Goal: Task Accomplishment & Management: Use online tool/utility

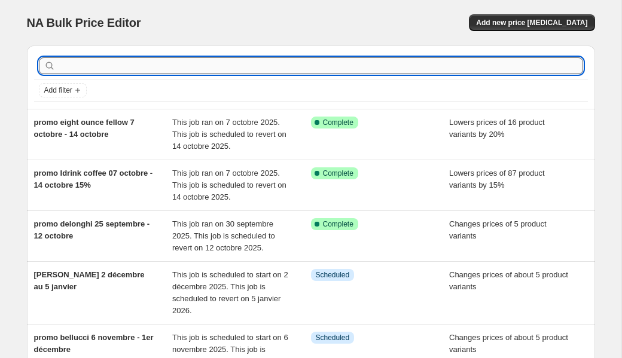
click at [207, 66] on input "text" at bounding box center [320, 65] width 525 height 17
type input "promo mahcl"
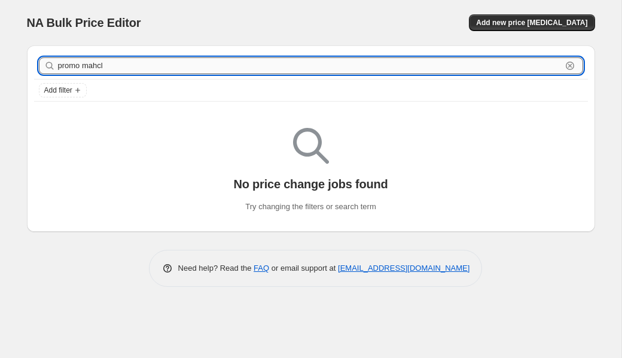
click at [127, 65] on input "promo mahcl" at bounding box center [310, 65] width 504 height 17
type input "promo idrink"
click at [87, 69] on input "promo idrink" at bounding box center [310, 65] width 504 height 17
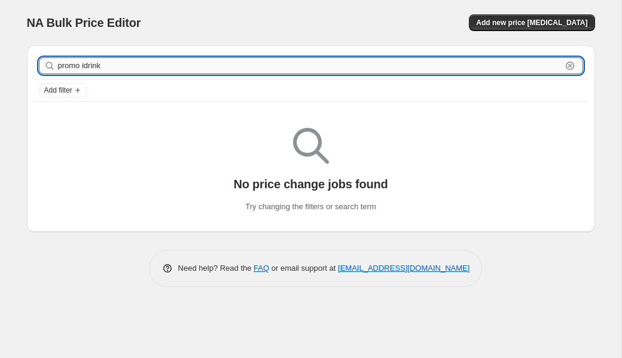
type input "promo idrink"
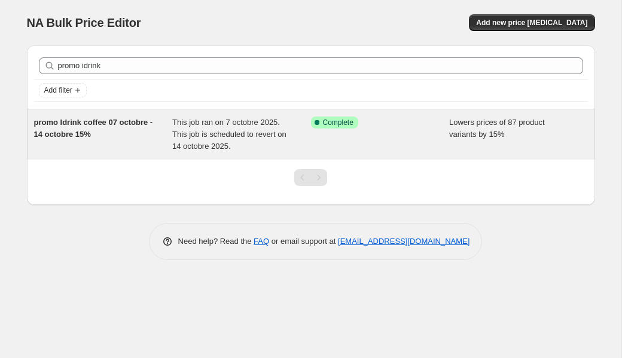
click at [170, 129] on div "promo Idrink coffee 07 octobre - 14 octobre 15%" at bounding box center [103, 135] width 139 height 36
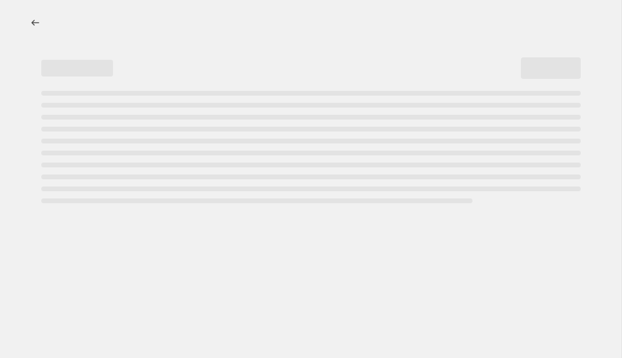
select select "percentage"
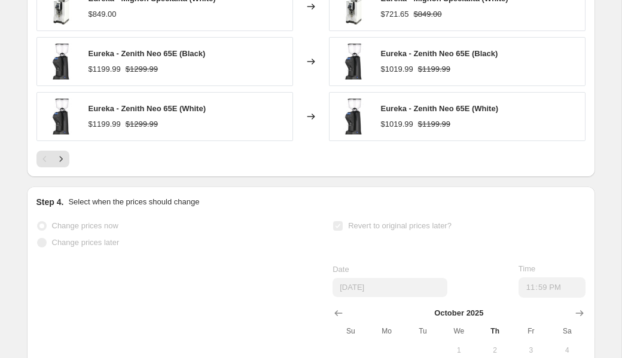
scroll to position [1040, 0]
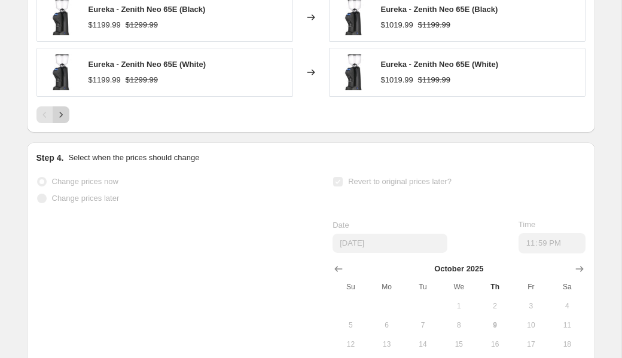
click at [58, 118] on icon "Next" at bounding box center [61, 115] width 12 height 12
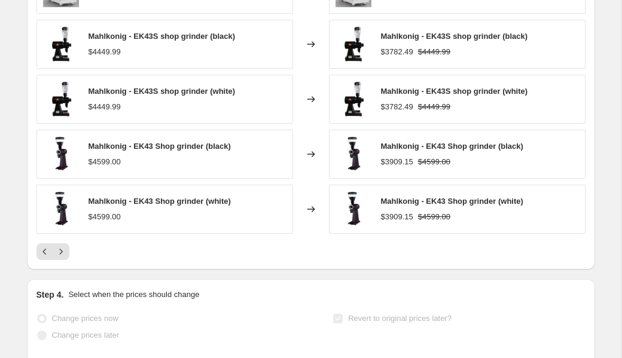
scroll to position [900, 0]
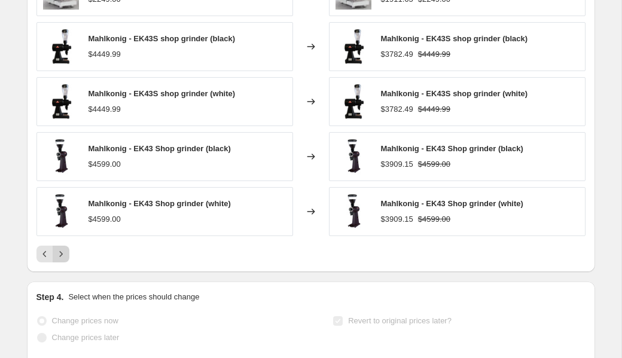
click at [62, 258] on icon "Next" at bounding box center [61, 254] width 12 height 12
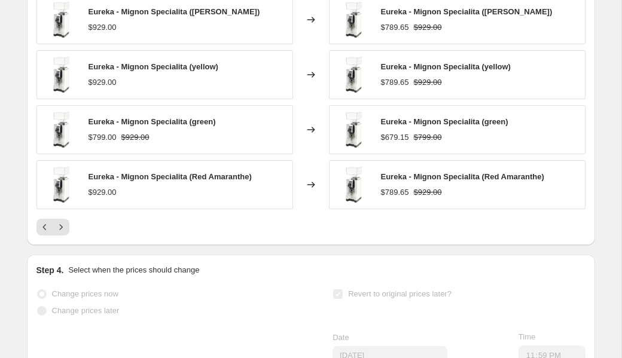
scroll to position [930, 0]
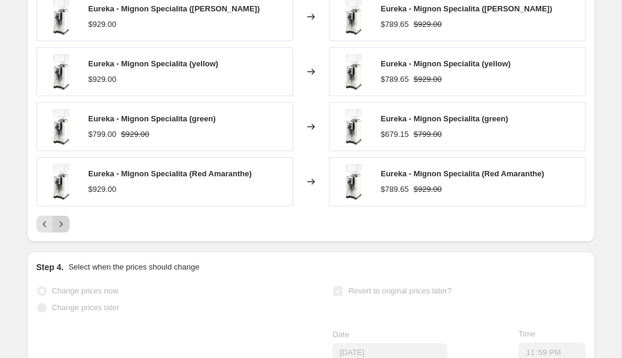
click at [60, 216] on button "Next" at bounding box center [61, 224] width 17 height 17
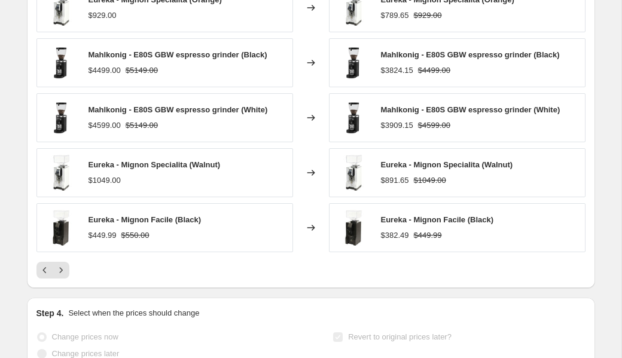
scroll to position [885, 0]
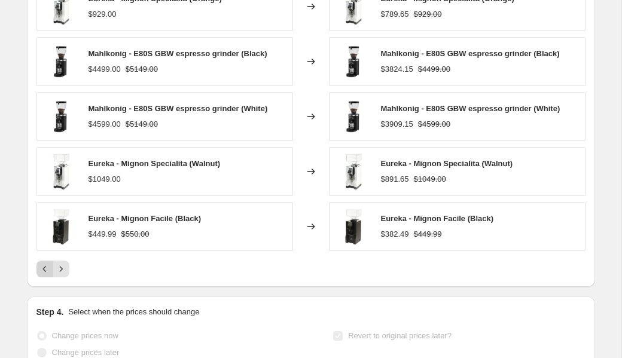
click at [51, 272] on button "Previous" at bounding box center [44, 269] width 17 height 17
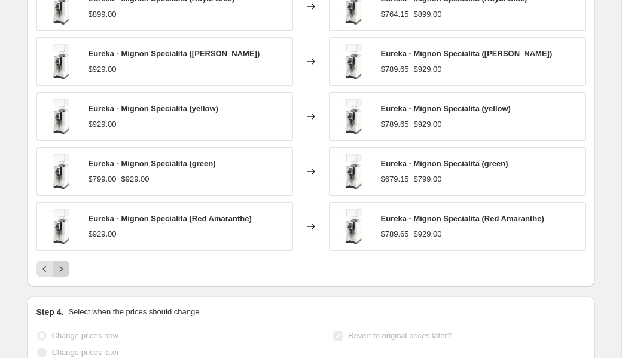
click at [62, 272] on icon "Next" at bounding box center [61, 269] width 12 height 12
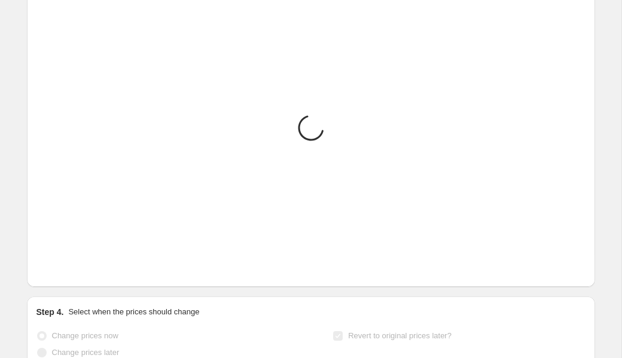
click at [62, 272] on icon "Next" at bounding box center [61, 269] width 12 height 12
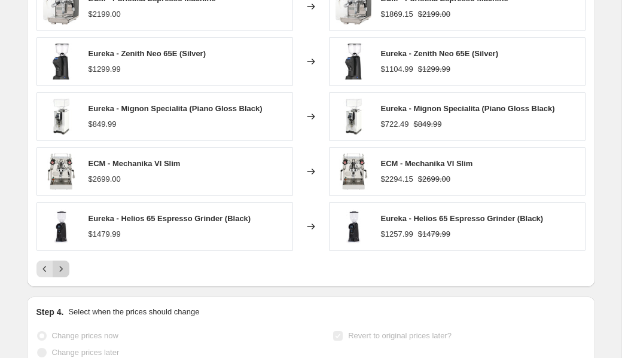
click at [62, 272] on icon "Next" at bounding box center [61, 269] width 12 height 12
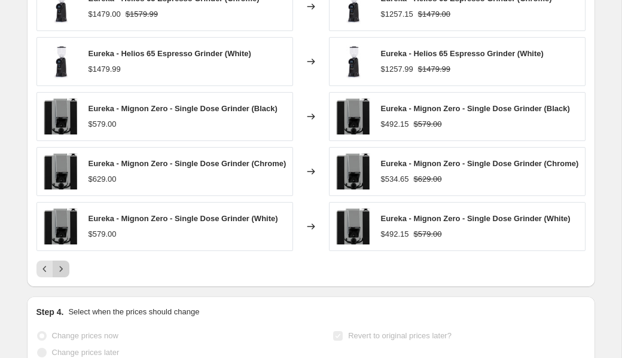
click at [62, 272] on icon "Next" at bounding box center [61, 269] width 12 height 12
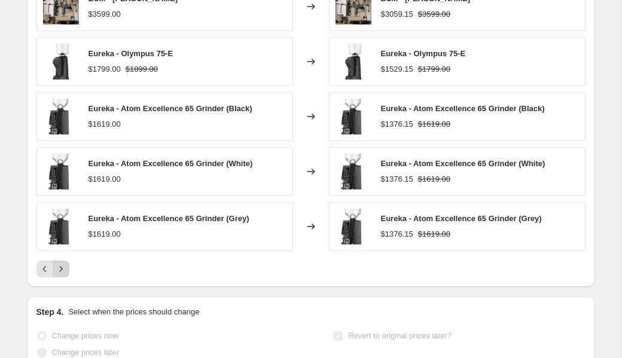
click at [62, 272] on icon "Next" at bounding box center [61, 269] width 12 height 12
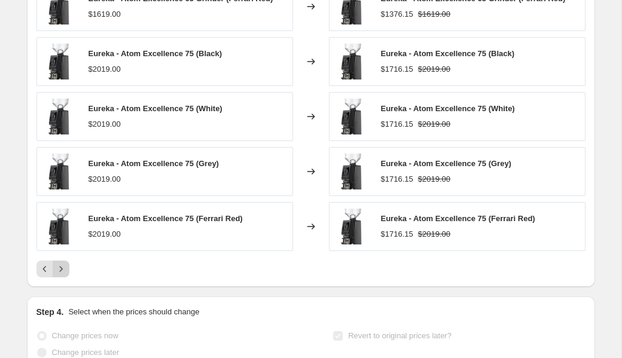
click at [62, 272] on icon "Next" at bounding box center [61, 269] width 12 height 12
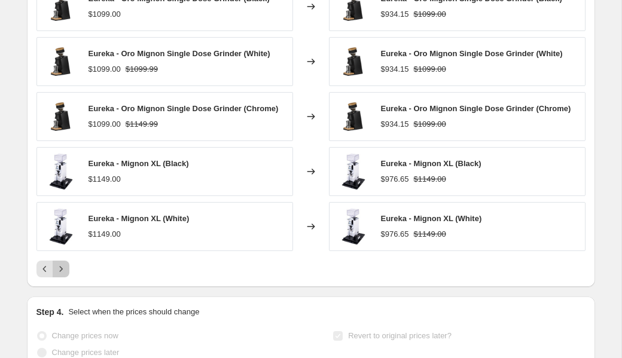
click at [62, 272] on icon "Next" at bounding box center [61, 269] width 12 height 12
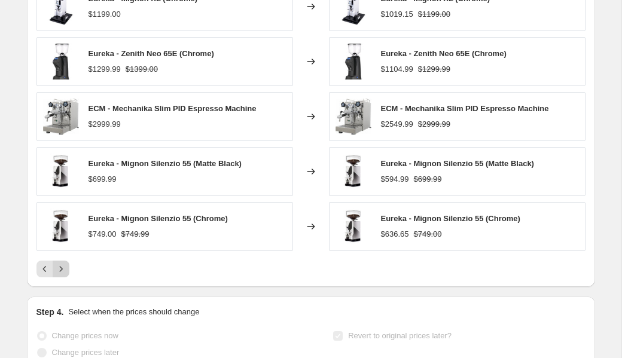
click at [62, 272] on icon "Next" at bounding box center [61, 269] width 12 height 12
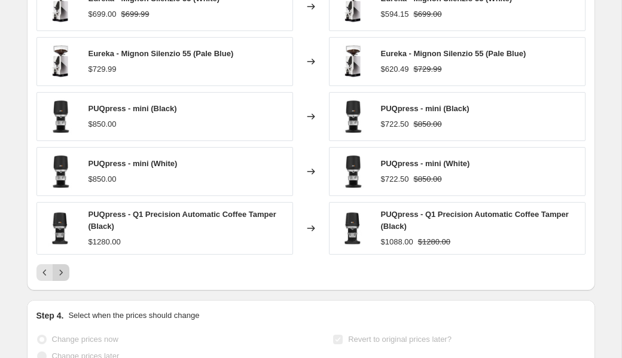
click at [62, 272] on icon "Next" at bounding box center [61, 273] width 12 height 12
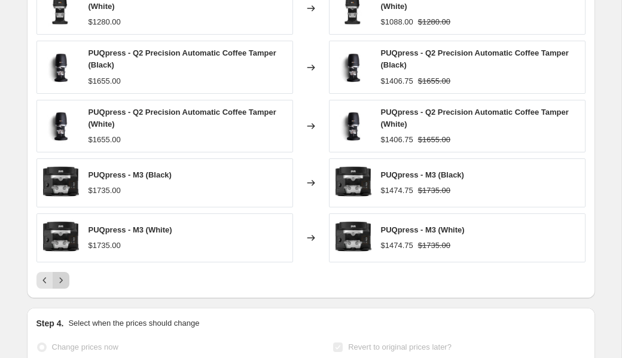
click at [62, 272] on button "Next" at bounding box center [61, 280] width 17 height 17
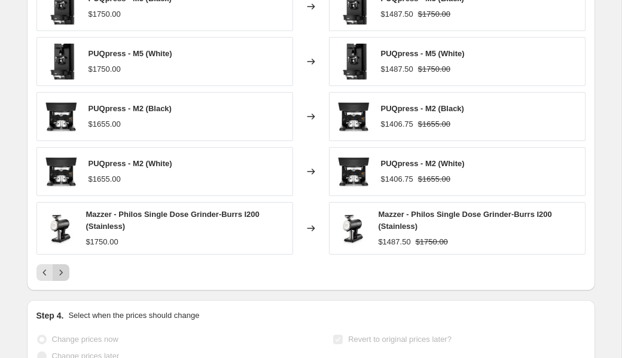
click at [62, 279] on button "Next" at bounding box center [61, 272] width 17 height 17
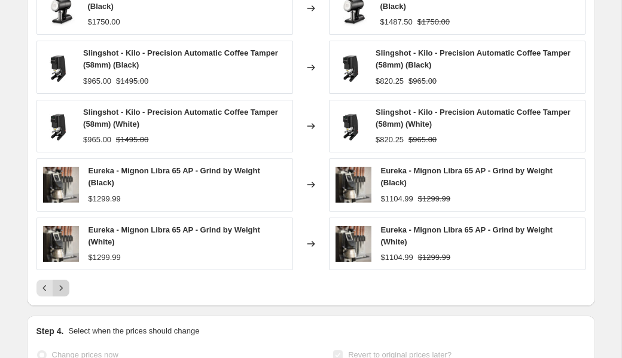
click at [65, 289] on icon "Next" at bounding box center [61, 288] width 12 height 12
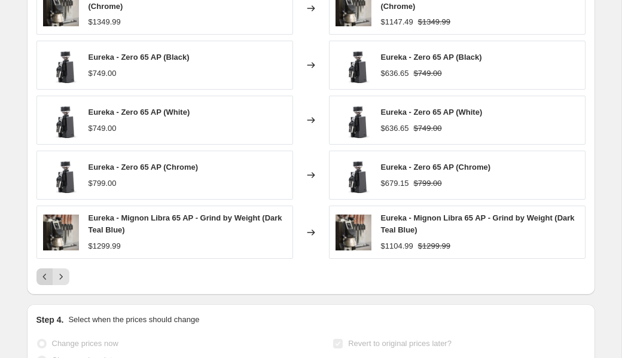
click at [46, 281] on icon "Previous" at bounding box center [45, 277] width 12 height 12
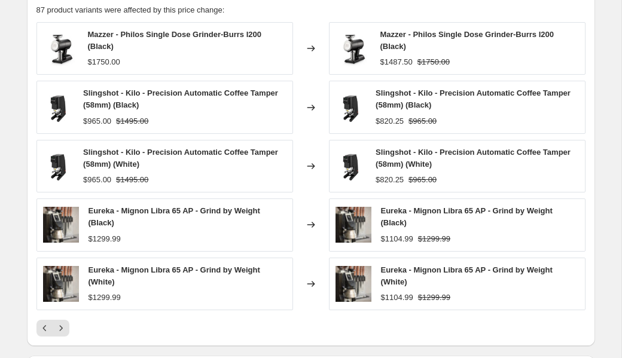
scroll to position [844, 0]
